Goal: Task Accomplishment & Management: Manage account settings

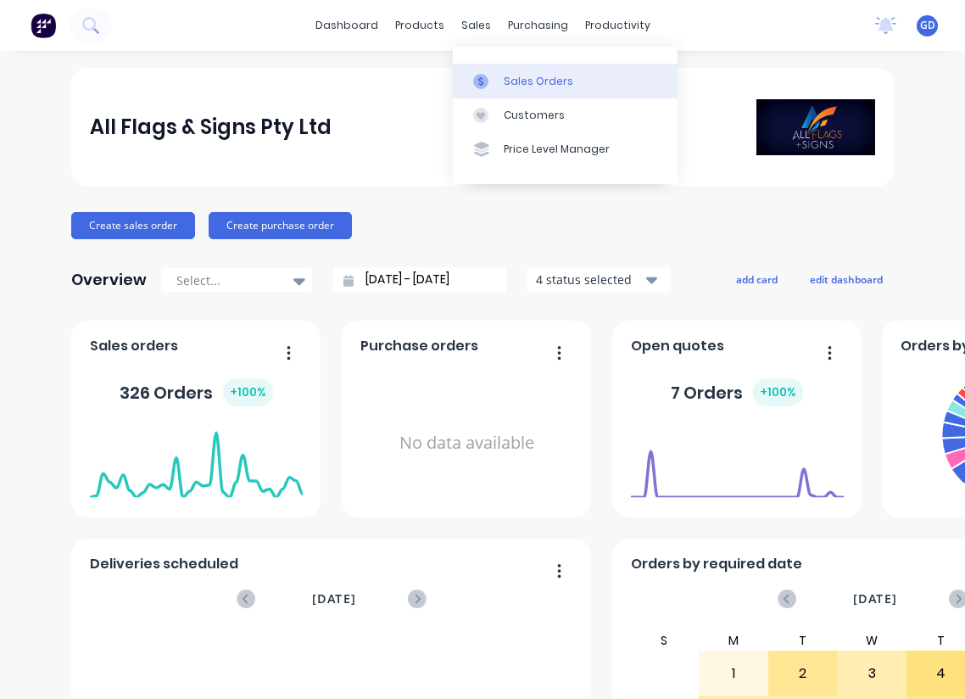
click at [497, 74] on div at bounding box center [485, 81] width 25 height 15
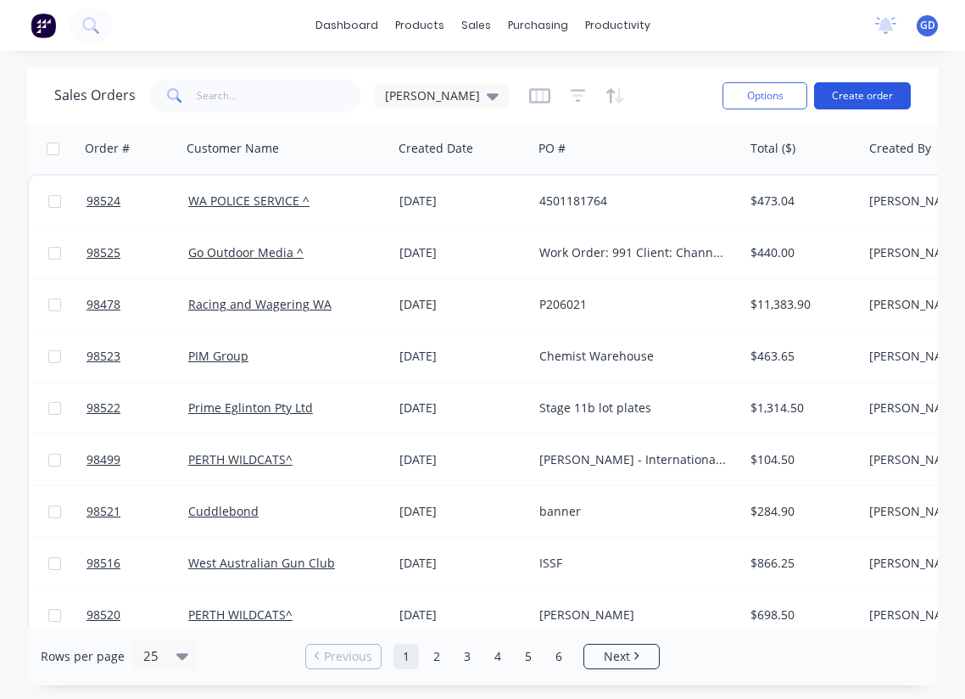
click at [872, 90] on button "Create order" at bounding box center [862, 95] width 97 height 27
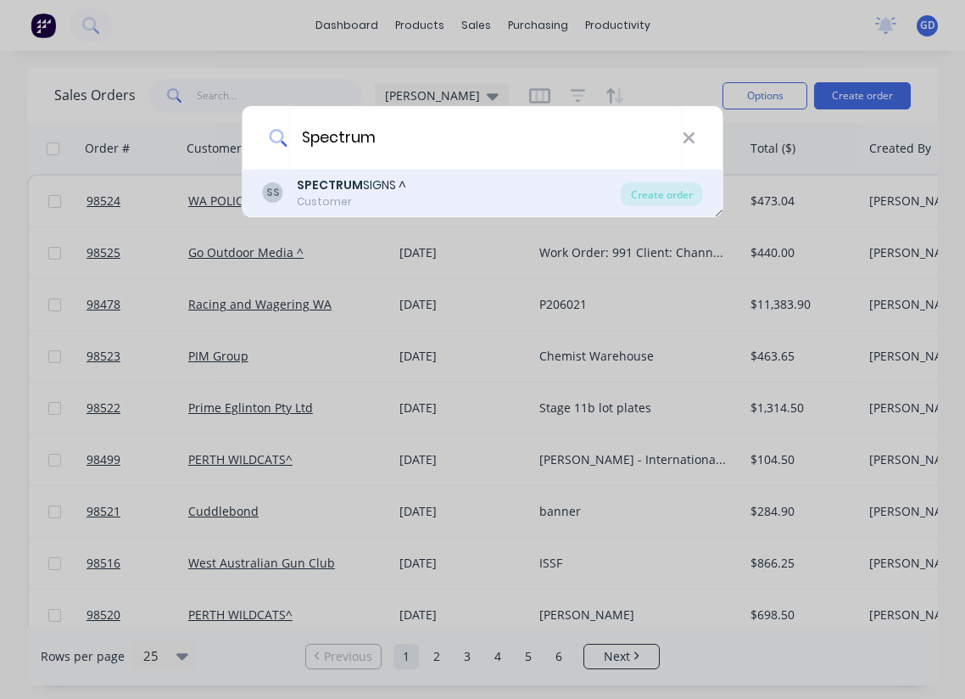
type input "Spectrum"
click at [319, 174] on div "SS SPECTRUM SIGNS ^ Customer Create order" at bounding box center [483, 193] width 481 height 47
click at [327, 184] on b "SPECTRUM" at bounding box center [330, 184] width 66 height 17
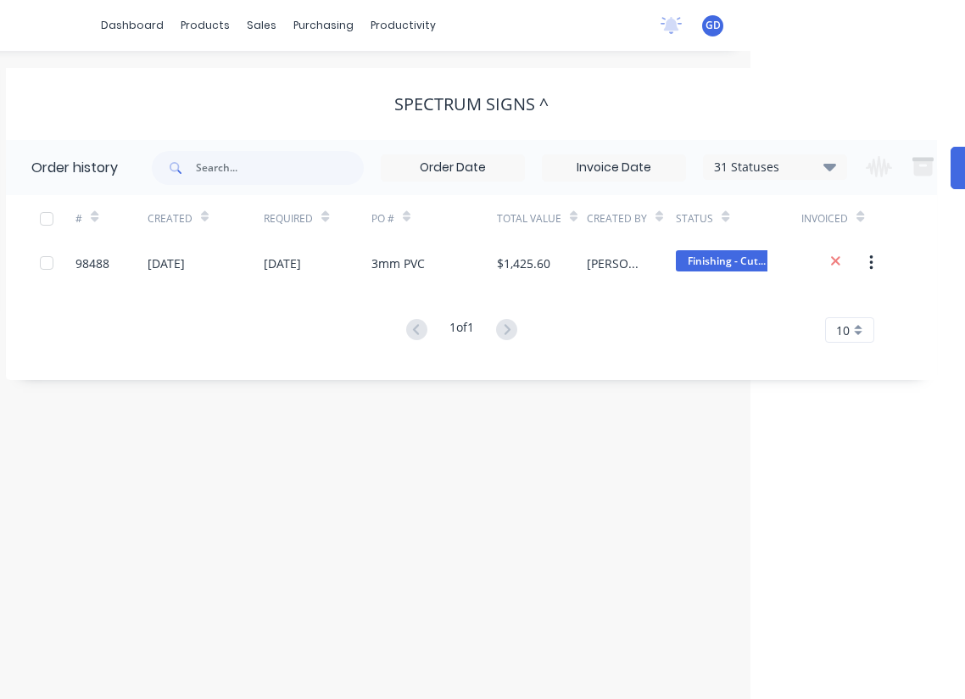
scroll to position [0, 235]
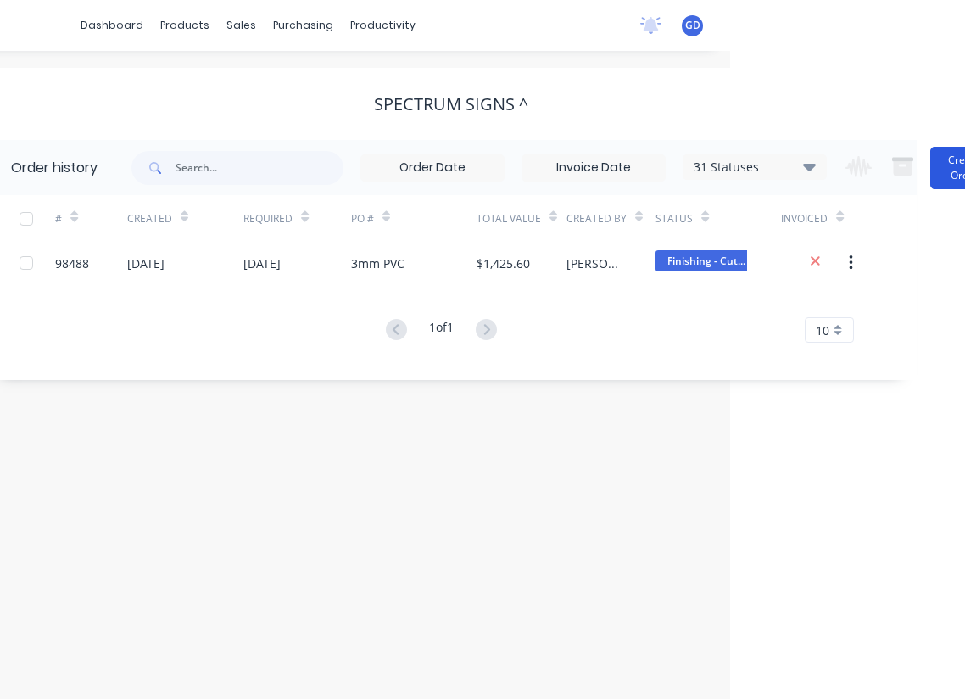
click at [957, 179] on button "Create Order" at bounding box center [964, 168] width 68 height 42
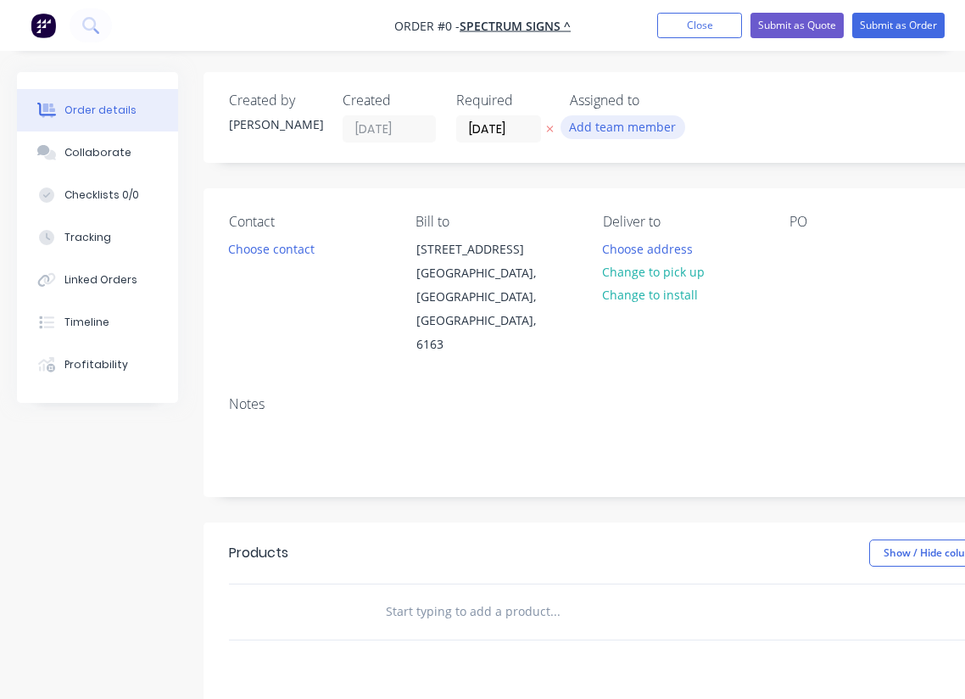
click at [600, 134] on button "Add team member" at bounding box center [623, 126] width 125 height 23
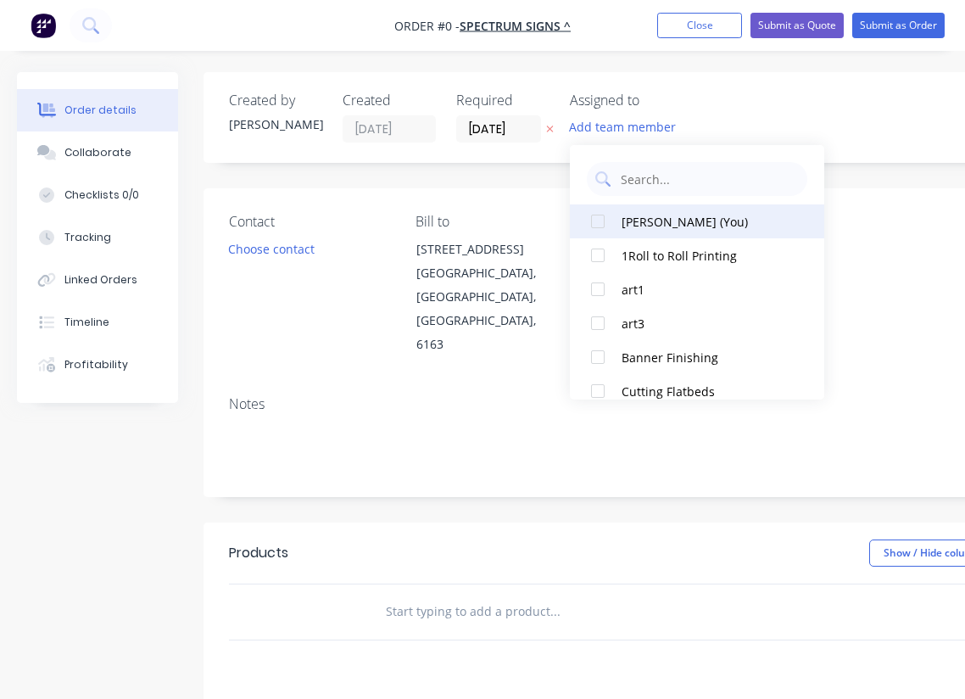
click at [635, 225] on div "[PERSON_NAME] (You)" at bounding box center [707, 222] width 170 height 18
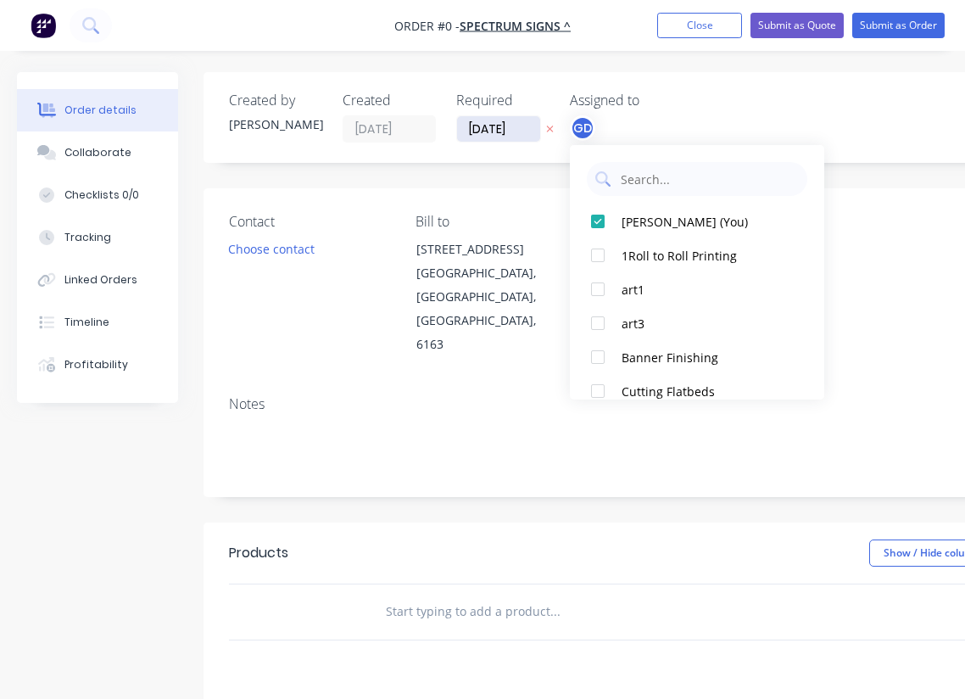
click at [496, 131] on div "Order details Collaborate Checklists 0/0 Tracking Linked Orders Timeline Profit…" at bounding box center [589, 572] width 1179 height 1001
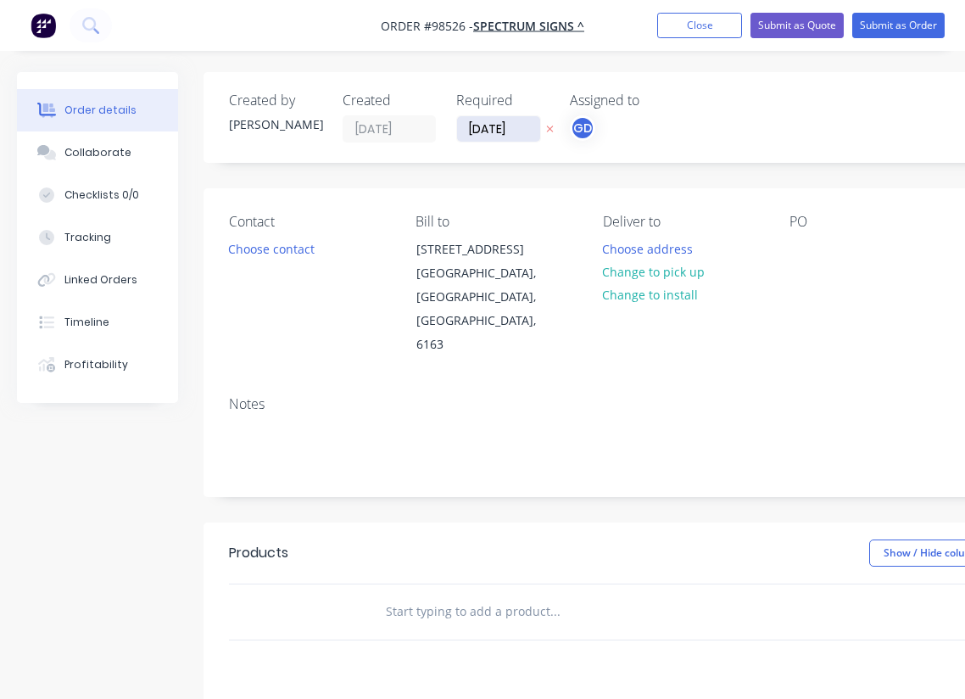
click at [497, 129] on input "[DATE]" at bounding box center [498, 128] width 83 height 25
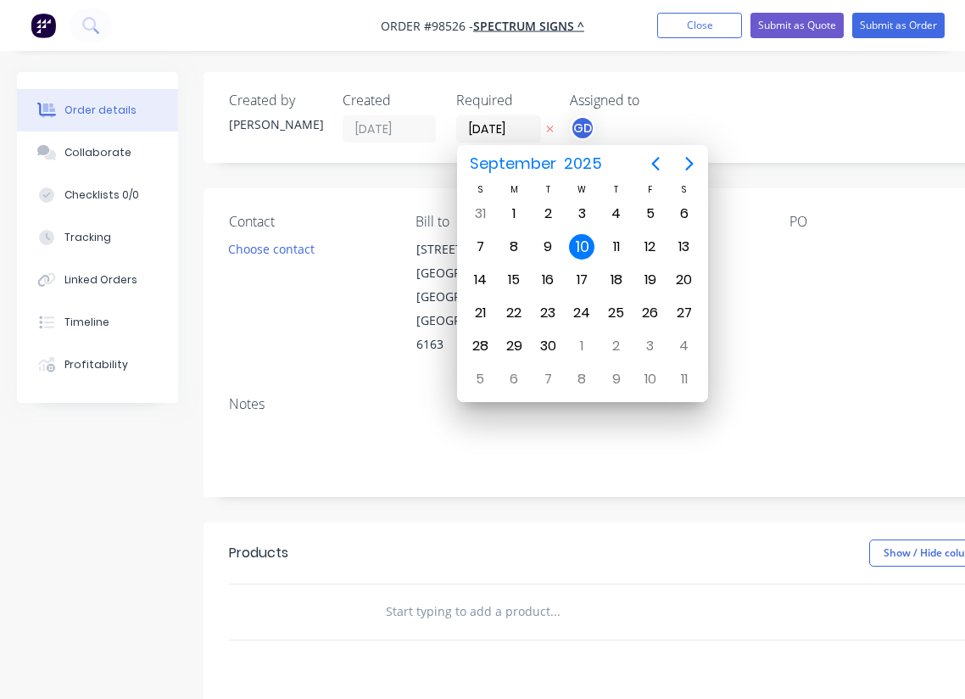
click at [408, 382] on div "Notes" at bounding box center [683, 439] width 958 height 114
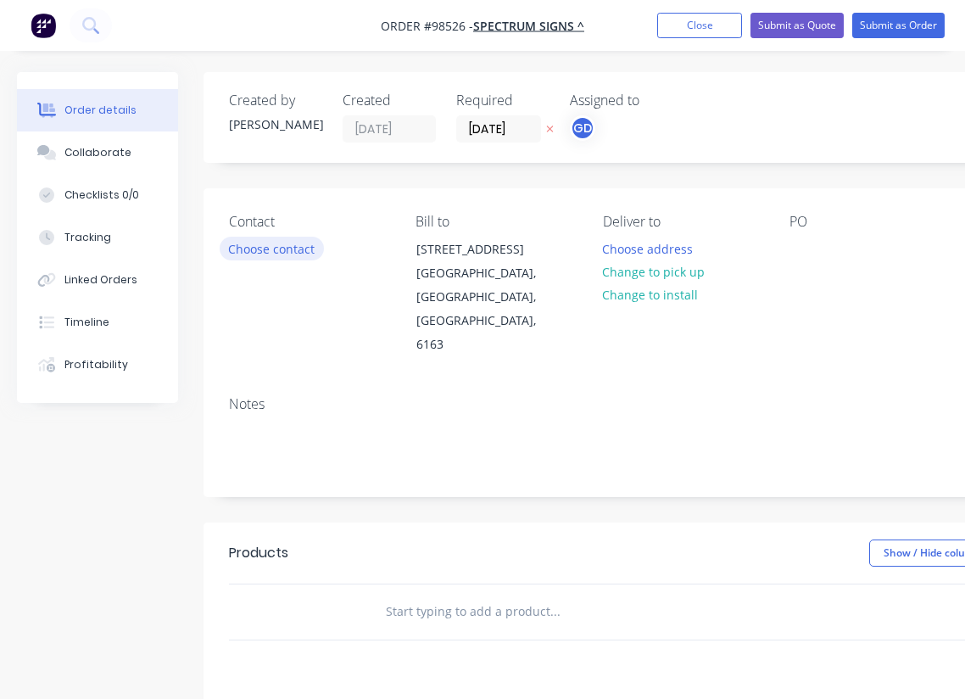
click at [280, 250] on button "Choose contact" at bounding box center [272, 248] width 104 height 23
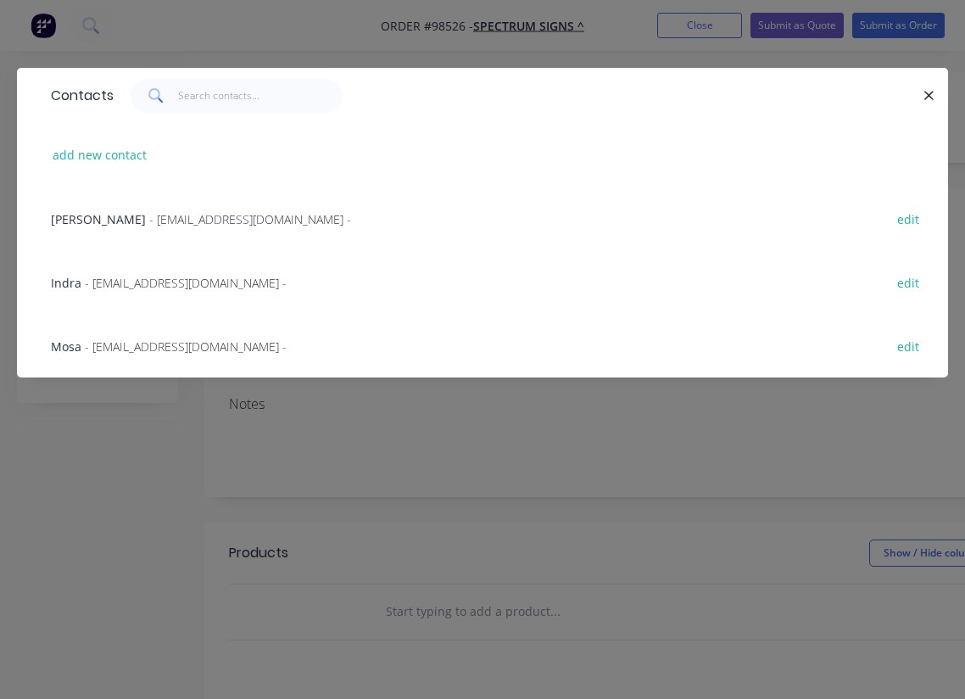
click at [74, 346] on span "Mosa" at bounding box center [66, 346] width 31 height 16
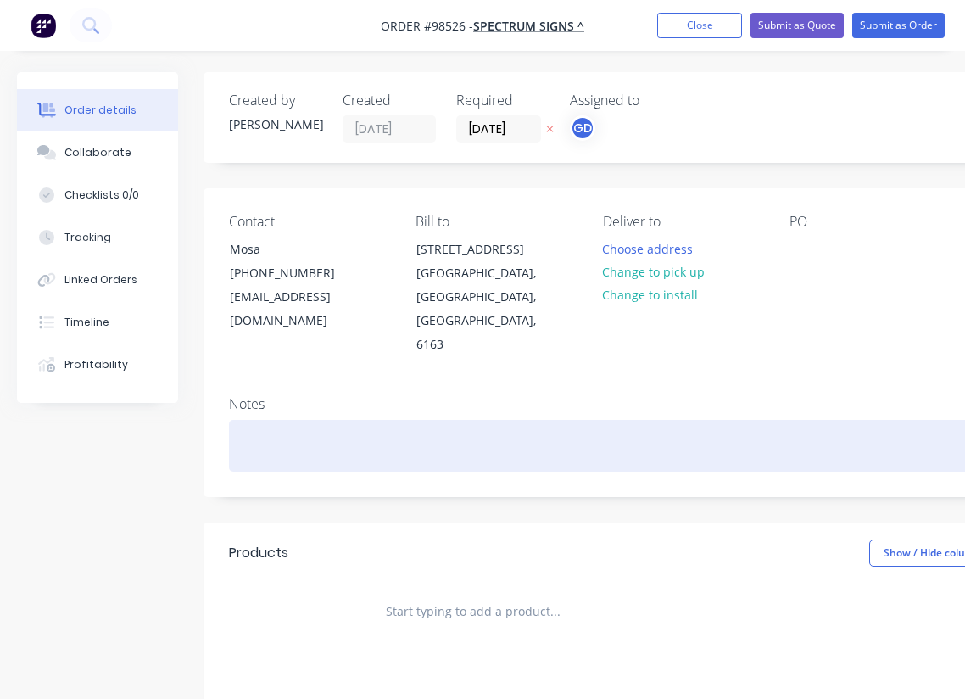
click at [310, 420] on div at bounding box center [682, 446] width 907 height 52
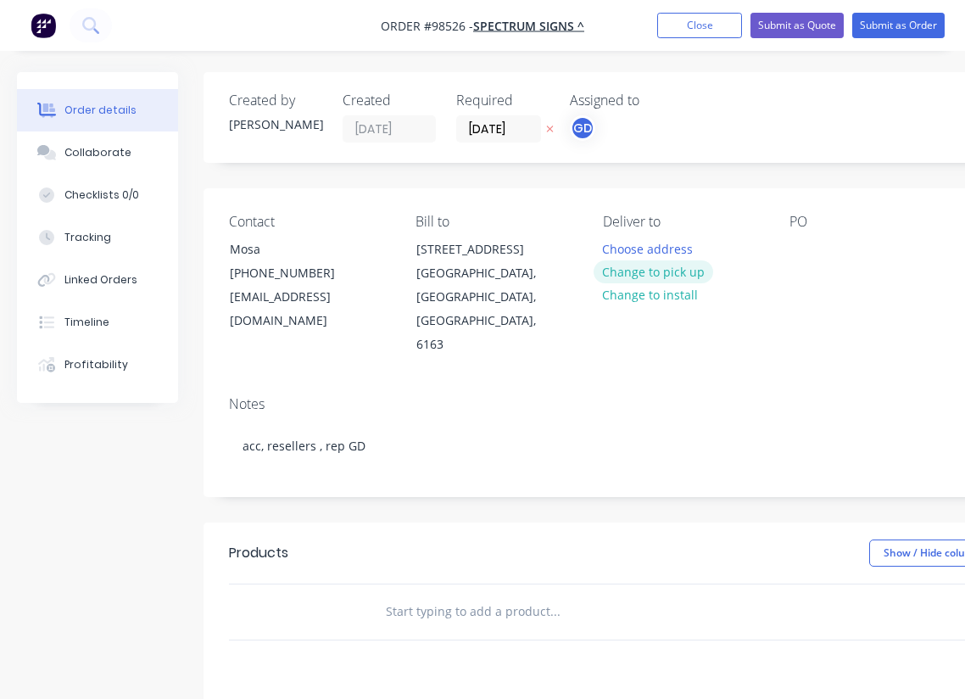
click at [661, 272] on button "Change to pick up" at bounding box center [654, 271] width 120 height 23
click at [795, 253] on div at bounding box center [803, 249] width 27 height 25
paste div
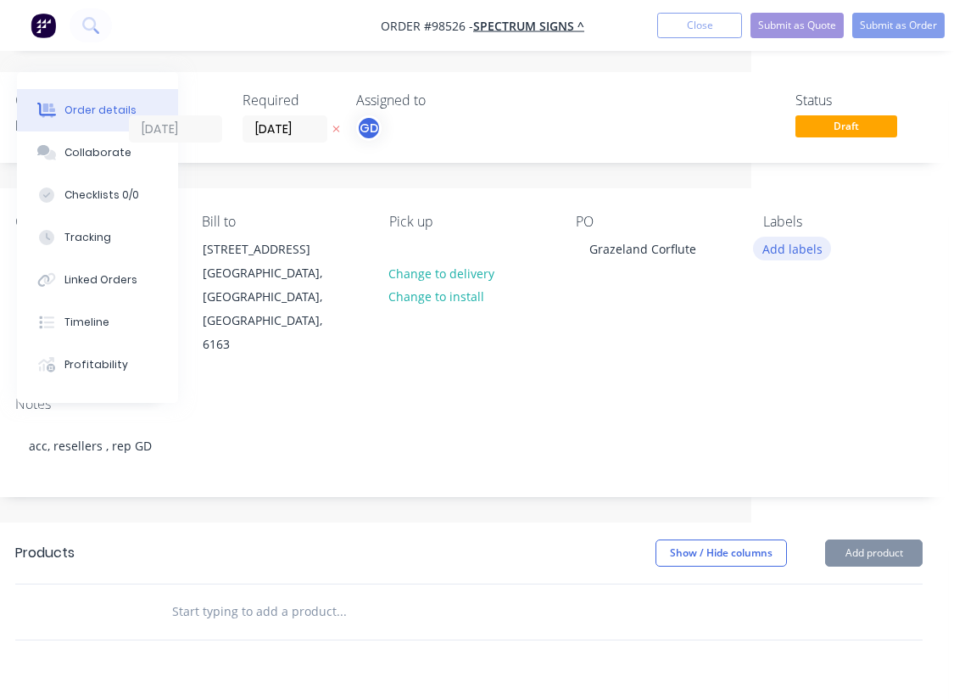
scroll to position [0, 214]
click at [791, 254] on button "Add labels" at bounding box center [792, 248] width 78 height 23
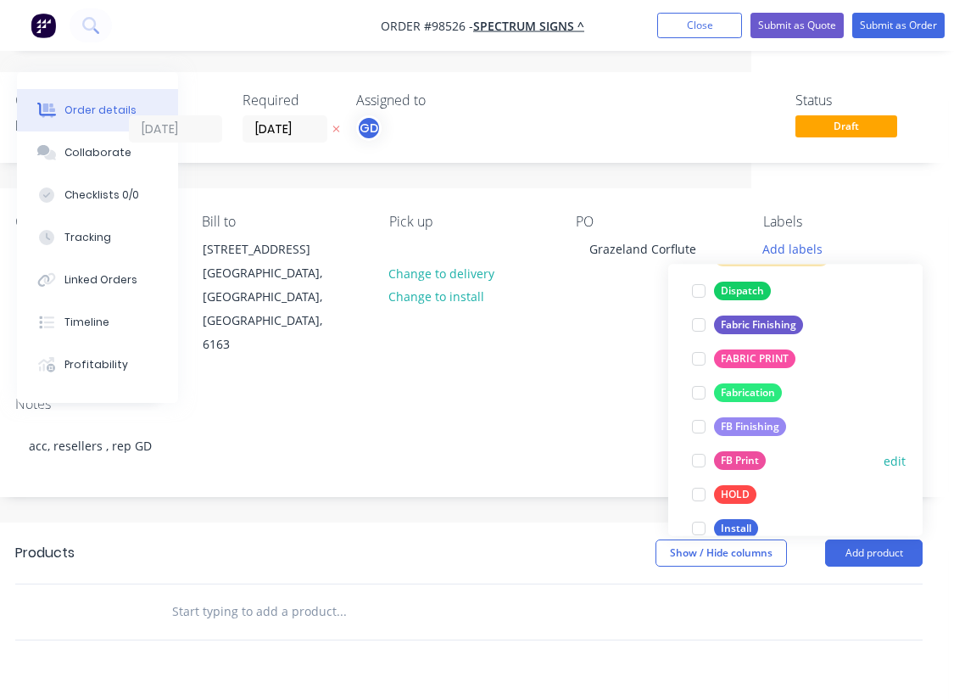
scroll to position [313, 0]
click at [757, 426] on div "FB Finishing" at bounding box center [750, 426] width 72 height 19
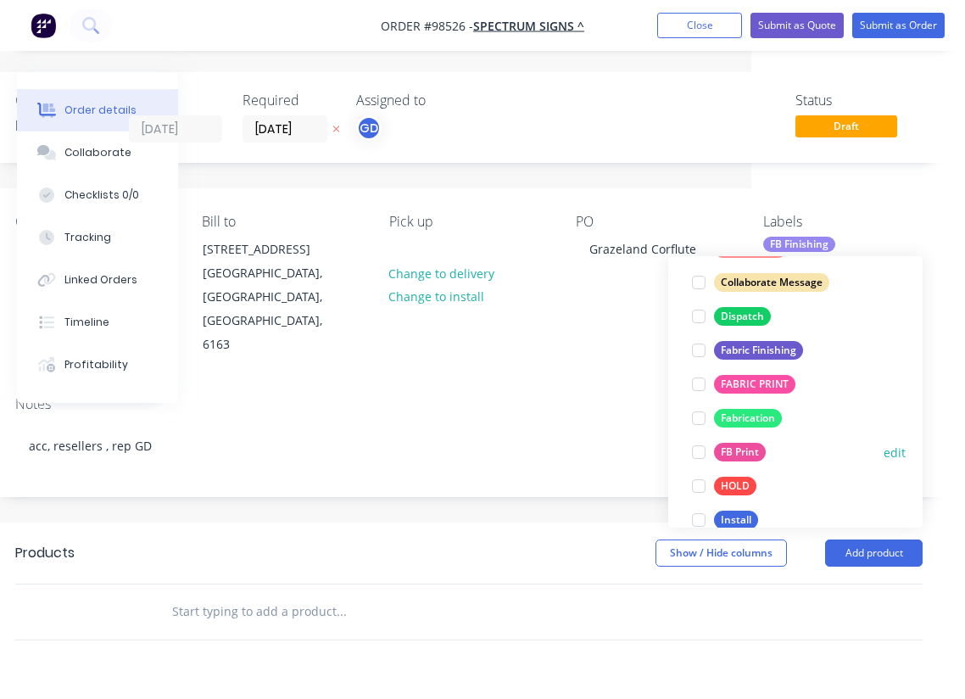
click at [749, 449] on div "FB Print" at bounding box center [740, 452] width 52 height 19
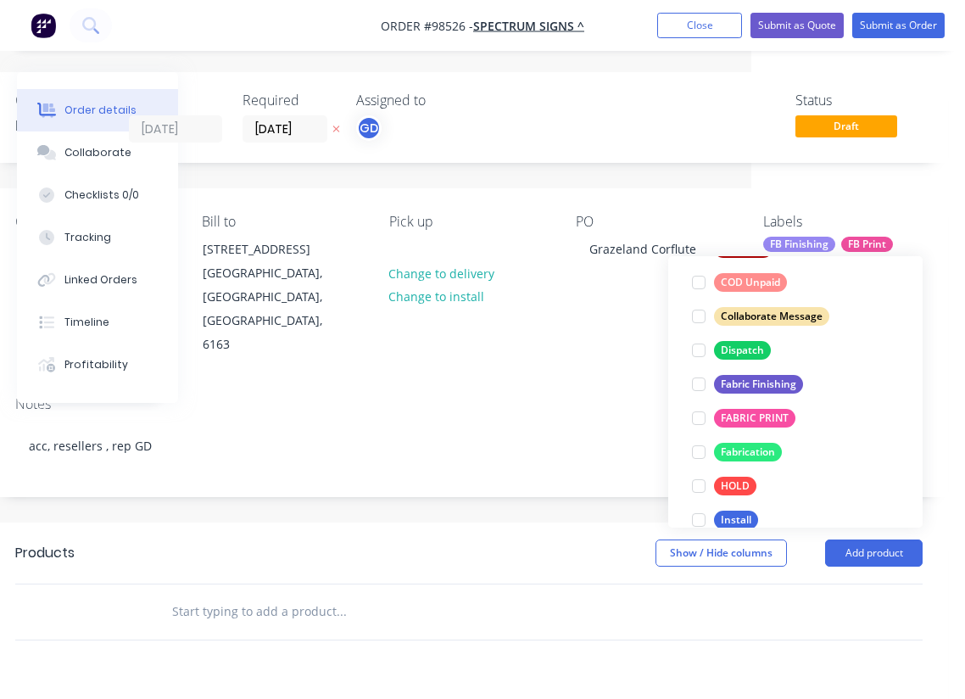
click at [465, 382] on div "Notes acc, resellers , rep GD" at bounding box center [469, 439] width 958 height 114
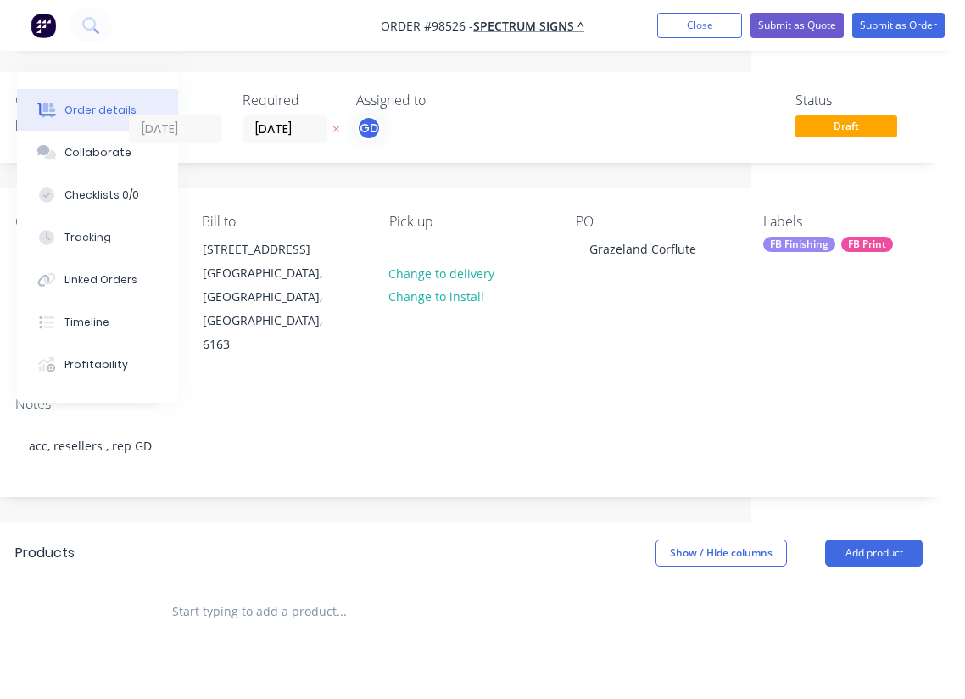
click at [270, 594] on input "text" at bounding box center [340, 611] width 339 height 34
paste input "corflute 5 mm 770mm x 3000mm. qty 1 $150 ex"
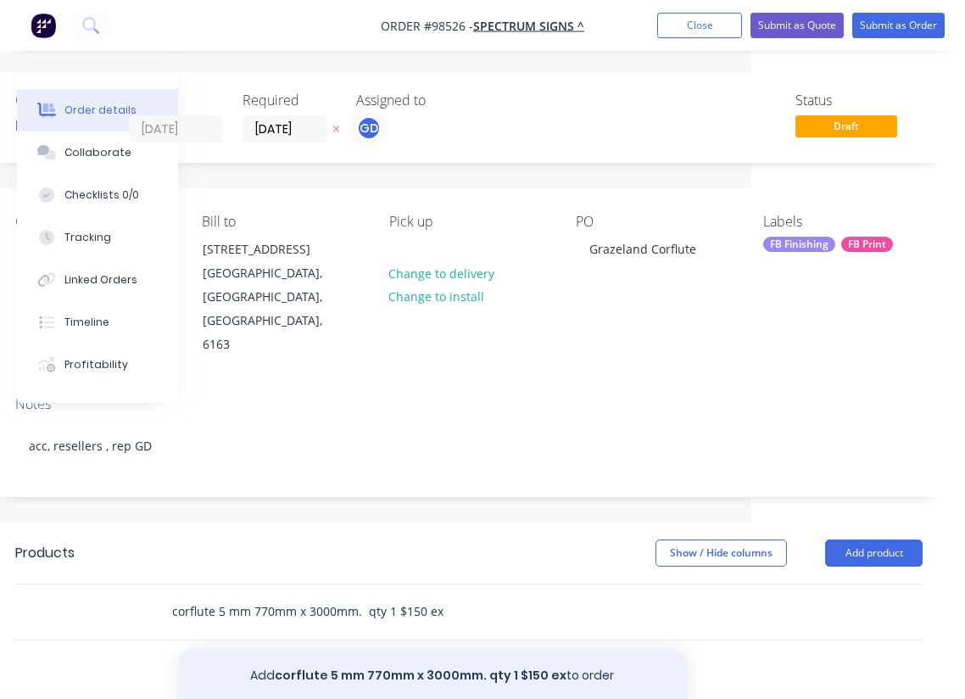
type input "corflute 5 mm 770mm x 3000mm. qty 1 $150 ex"
click at [476, 649] on button "Add corflute 5 mm 770mm x 3000mm. qty 1 $150 ex to order" at bounding box center [432, 676] width 509 height 54
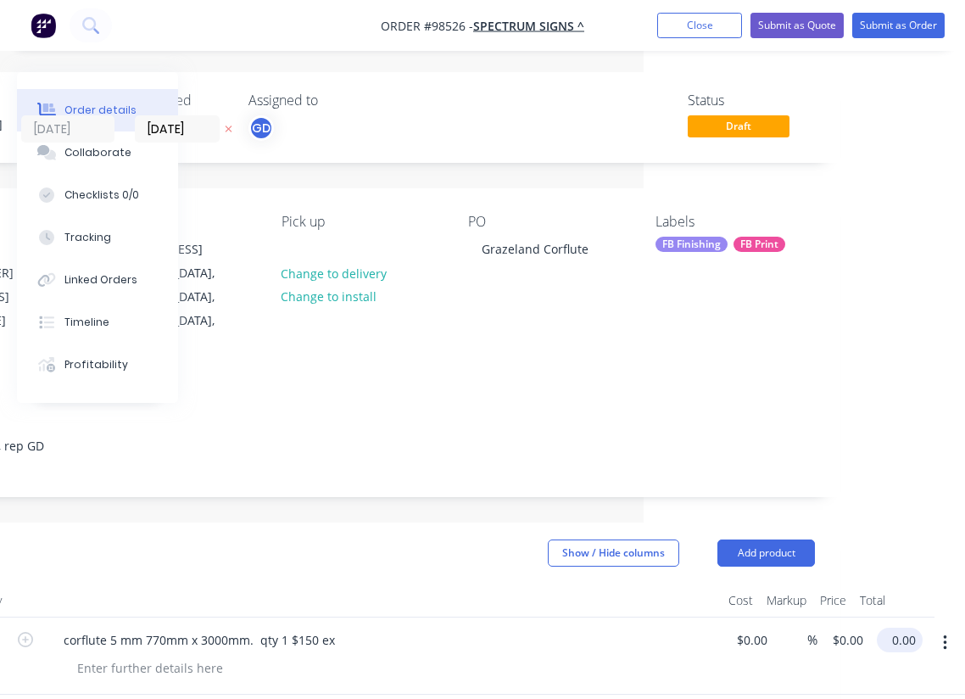
click at [905, 628] on input "0.00" at bounding box center [903, 640] width 39 height 25
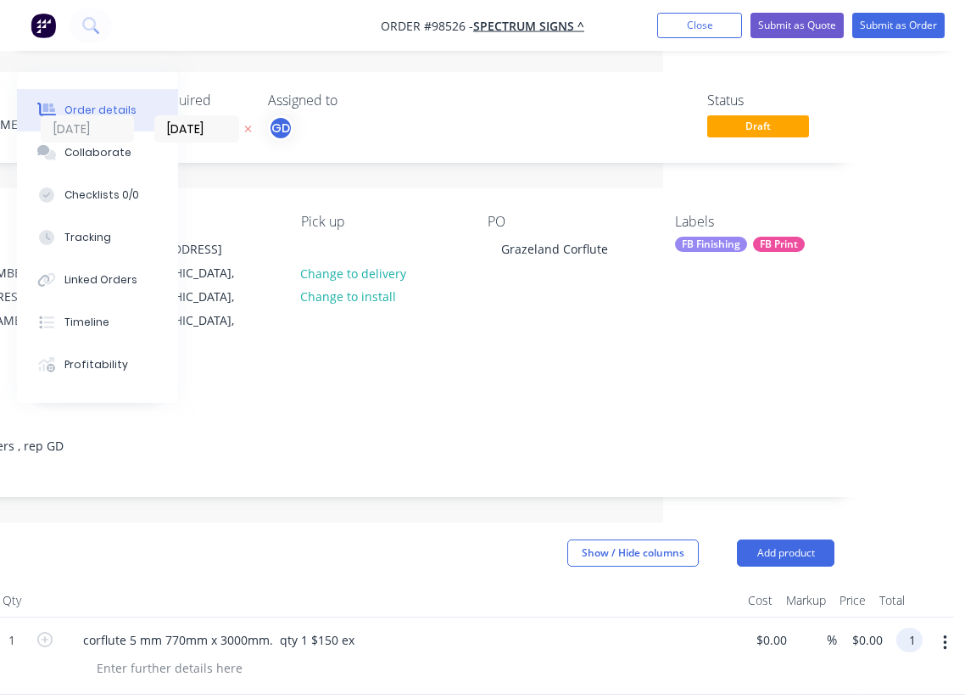
scroll to position [0, 302]
type input "150"
type input "$150.00"
click at [541, 533] on header "Products Show / Hide columns Add product" at bounding box center [381, 552] width 958 height 61
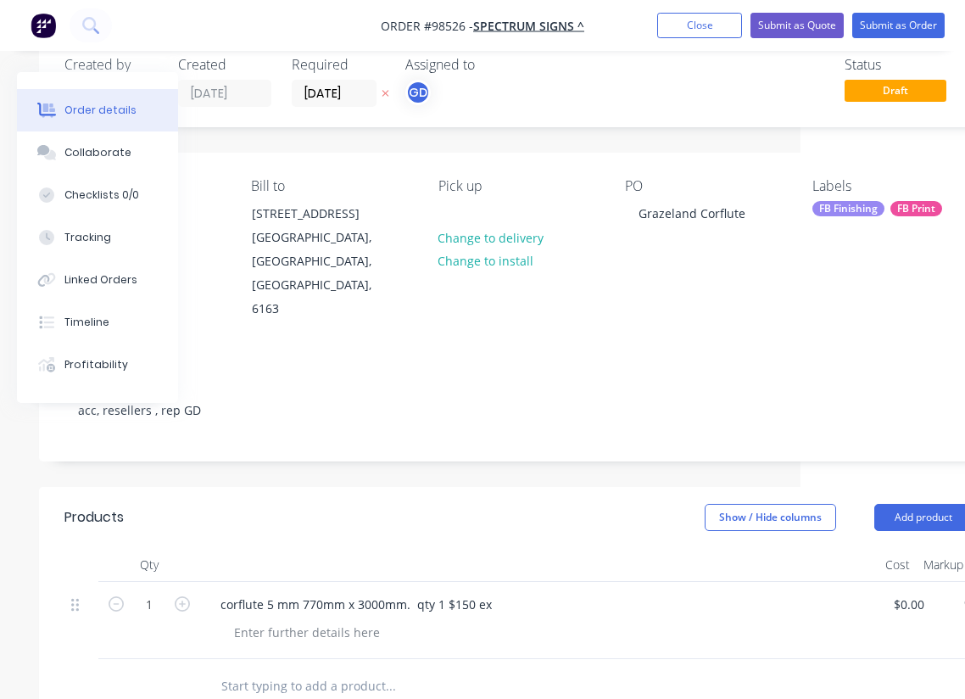
scroll to position [0, 165]
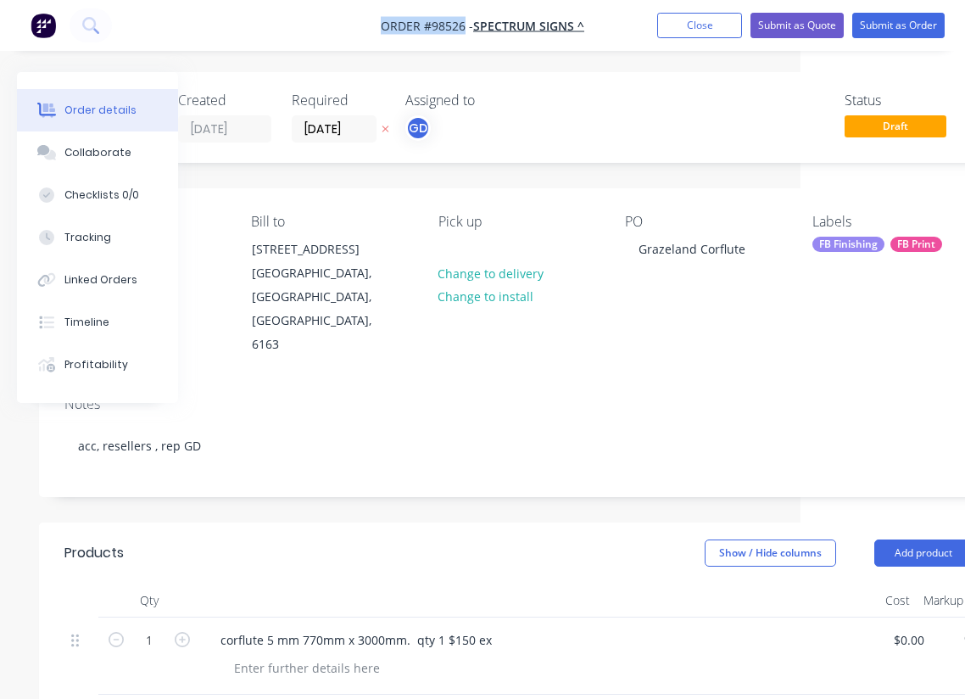
drag, startPoint x: 376, startPoint y: 11, endPoint x: 465, endPoint y: 31, distance: 91.2
click at [465, 31] on nav "Order #98526 - SPECTRUM SIGNS ^ Add product Close Submit as Quote Submit as Ord…" at bounding box center [482, 25] width 965 height 51
copy span "Order #98526"
click at [700, 24] on button "Close" at bounding box center [699, 25] width 85 height 25
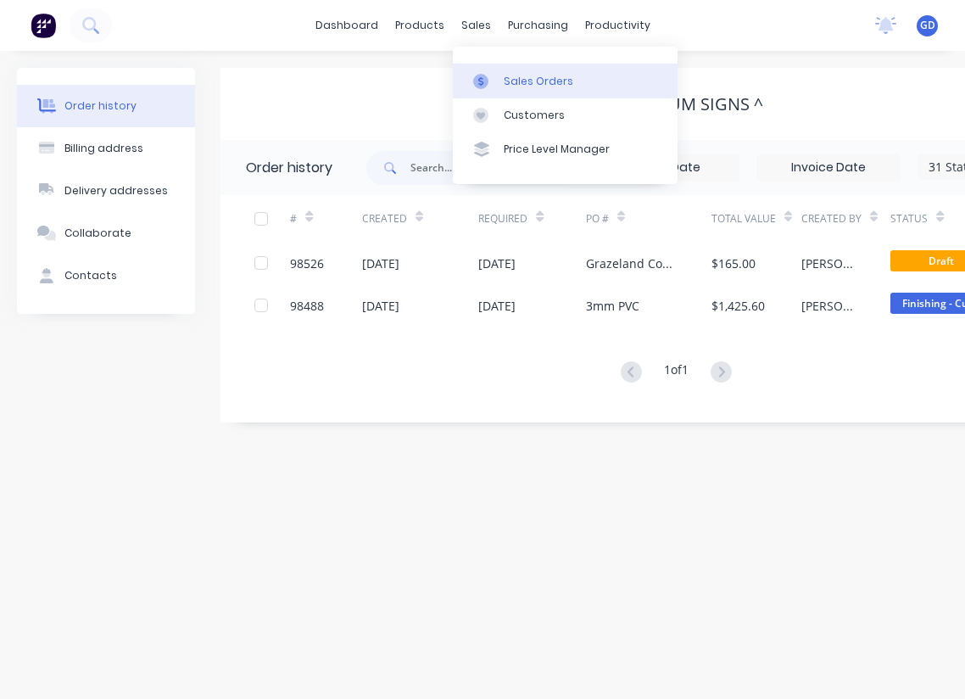
click at [515, 70] on link "Sales Orders" at bounding box center [565, 81] width 225 height 34
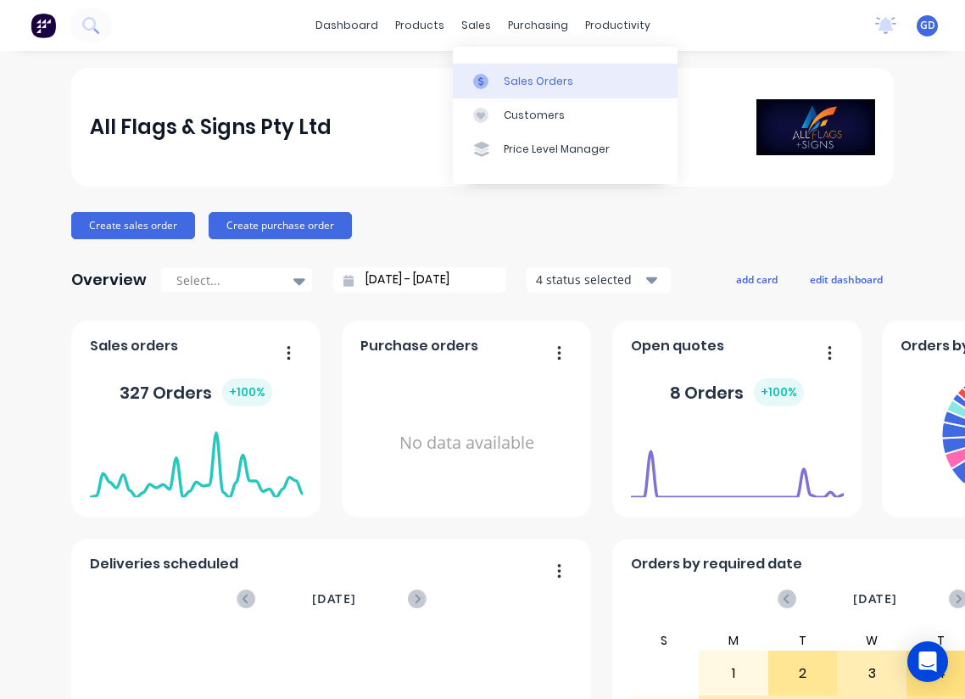
click at [523, 75] on div "Sales Orders" at bounding box center [539, 81] width 70 height 15
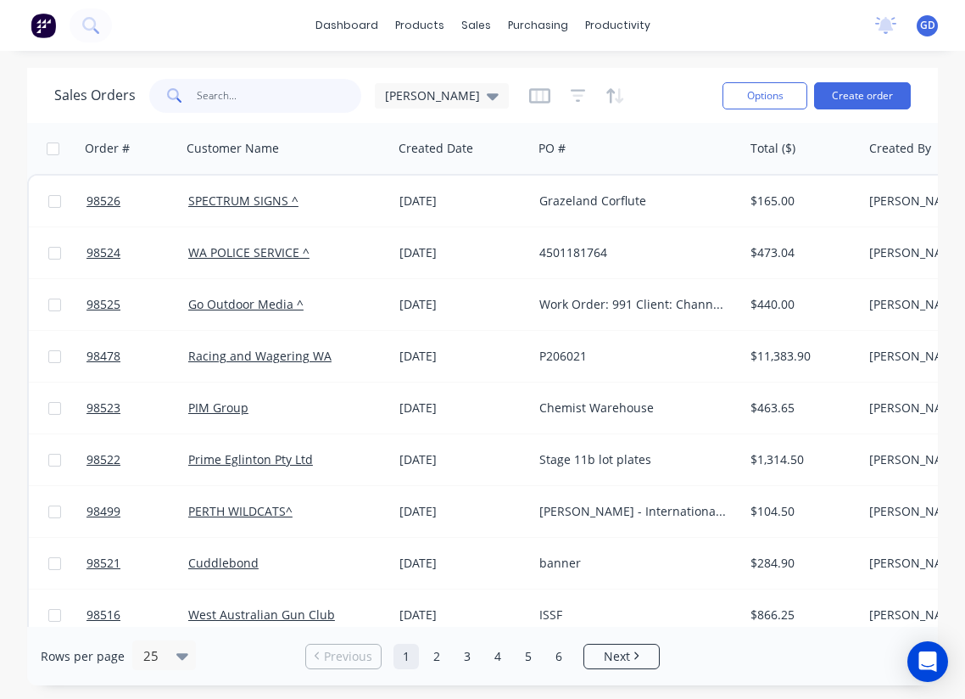
click at [281, 96] on input "text" at bounding box center [279, 96] width 165 height 34
paste input "#98390"
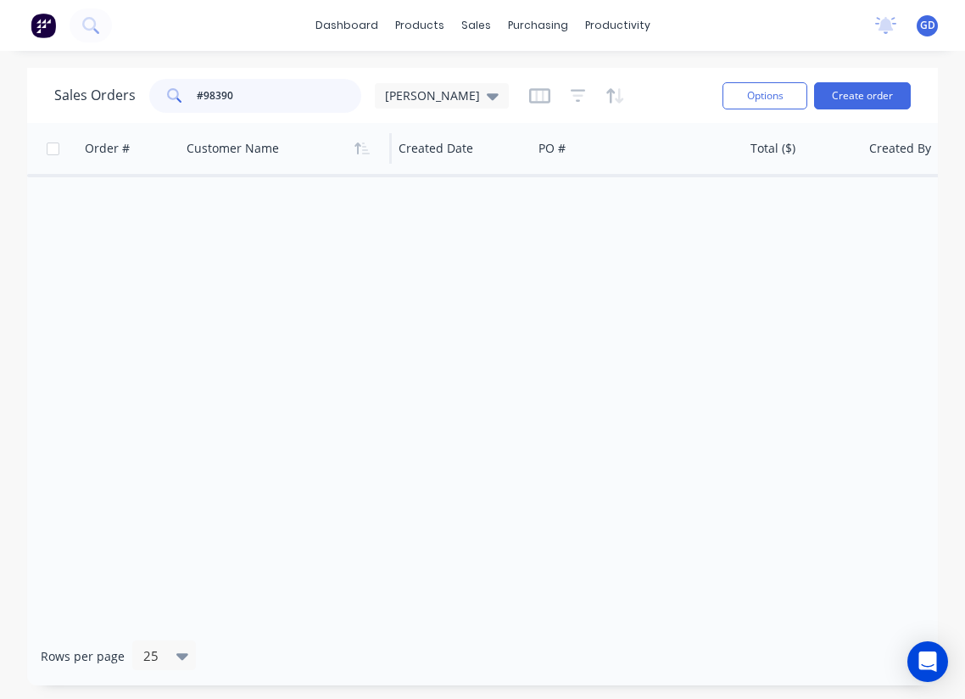
type input "98390"
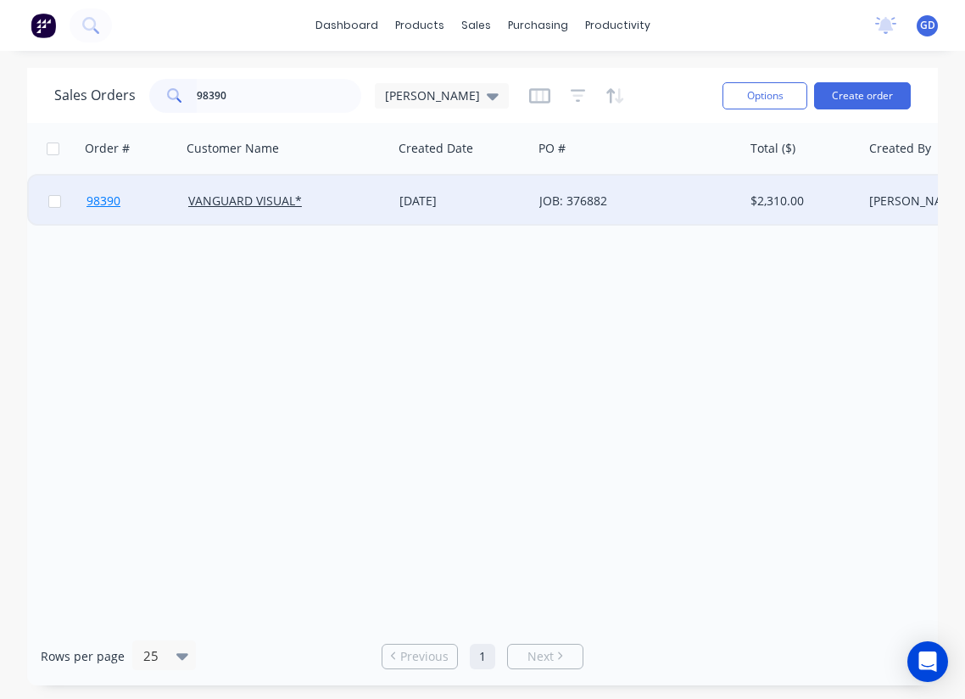
click at [109, 201] on span "98390" at bounding box center [103, 201] width 34 height 17
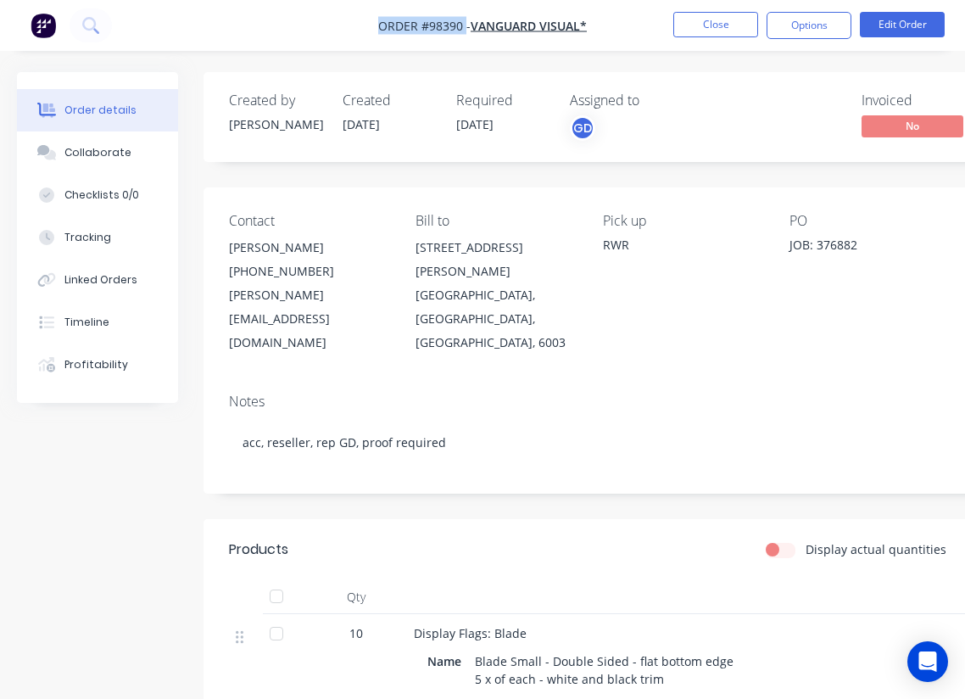
drag, startPoint x: 367, startPoint y: 16, endPoint x: 464, endPoint y: 25, distance: 97.1
click at [464, 25] on nav "Order #98390 - VANGUARD VISUAL* Close Options Edit Order" at bounding box center [482, 25] width 965 height 51
copy span "Order #98390"
